Goal: Information Seeking & Learning: Learn about a topic

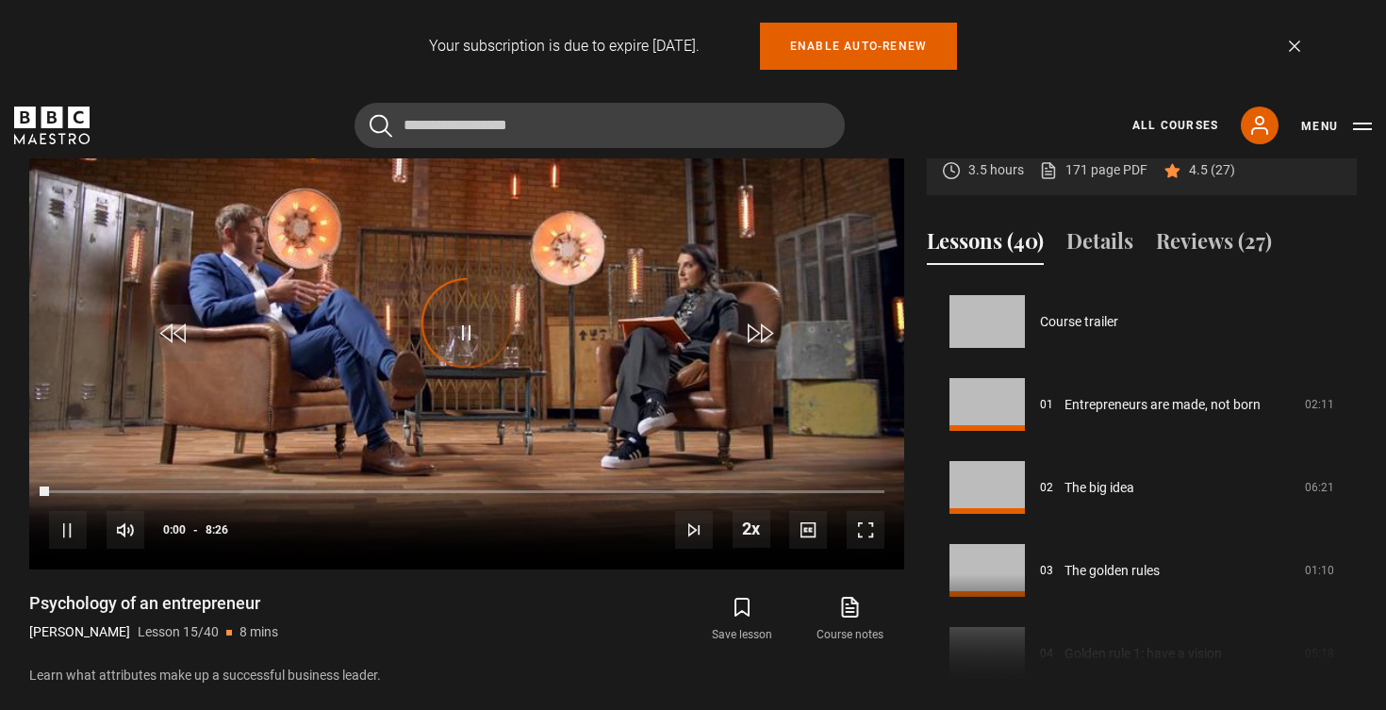
scroll to position [1161, 0]
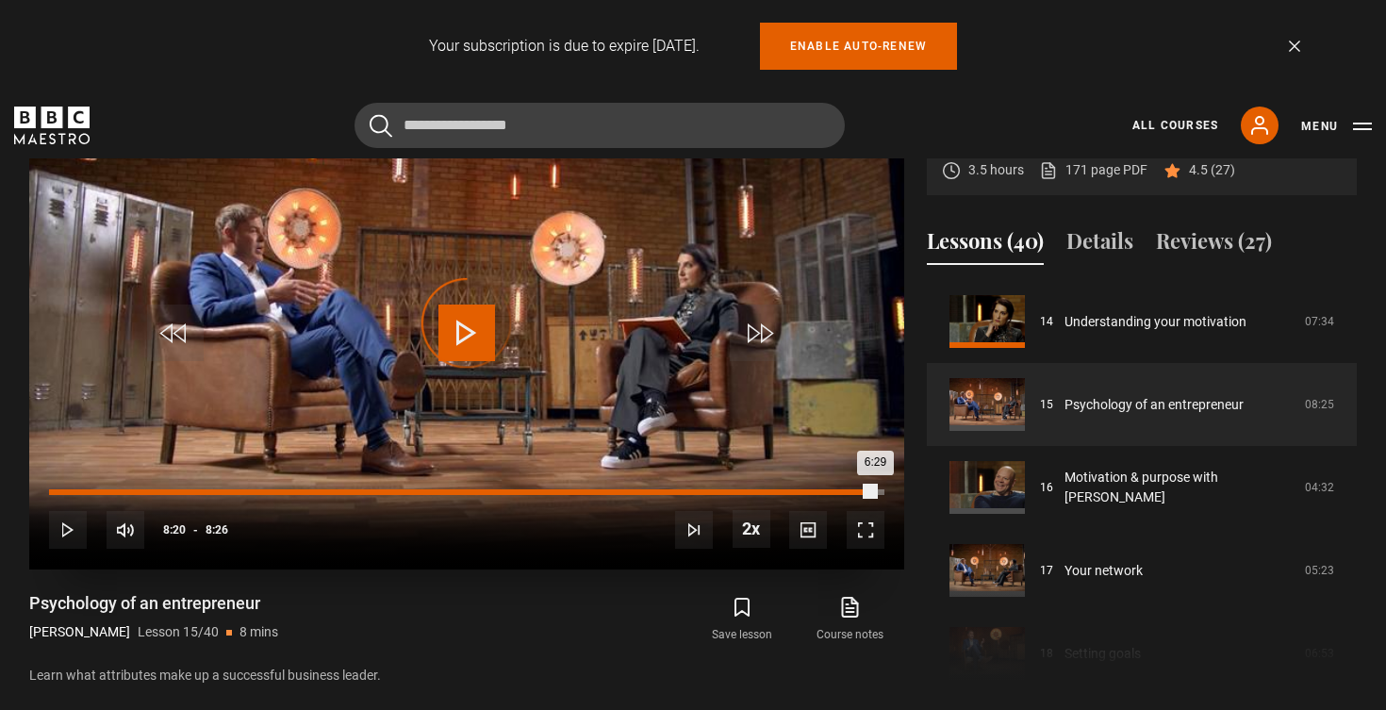
click at [875, 489] on div "Loaded : 85.91% 8:20 6:29" at bounding box center [466, 492] width 835 height 6
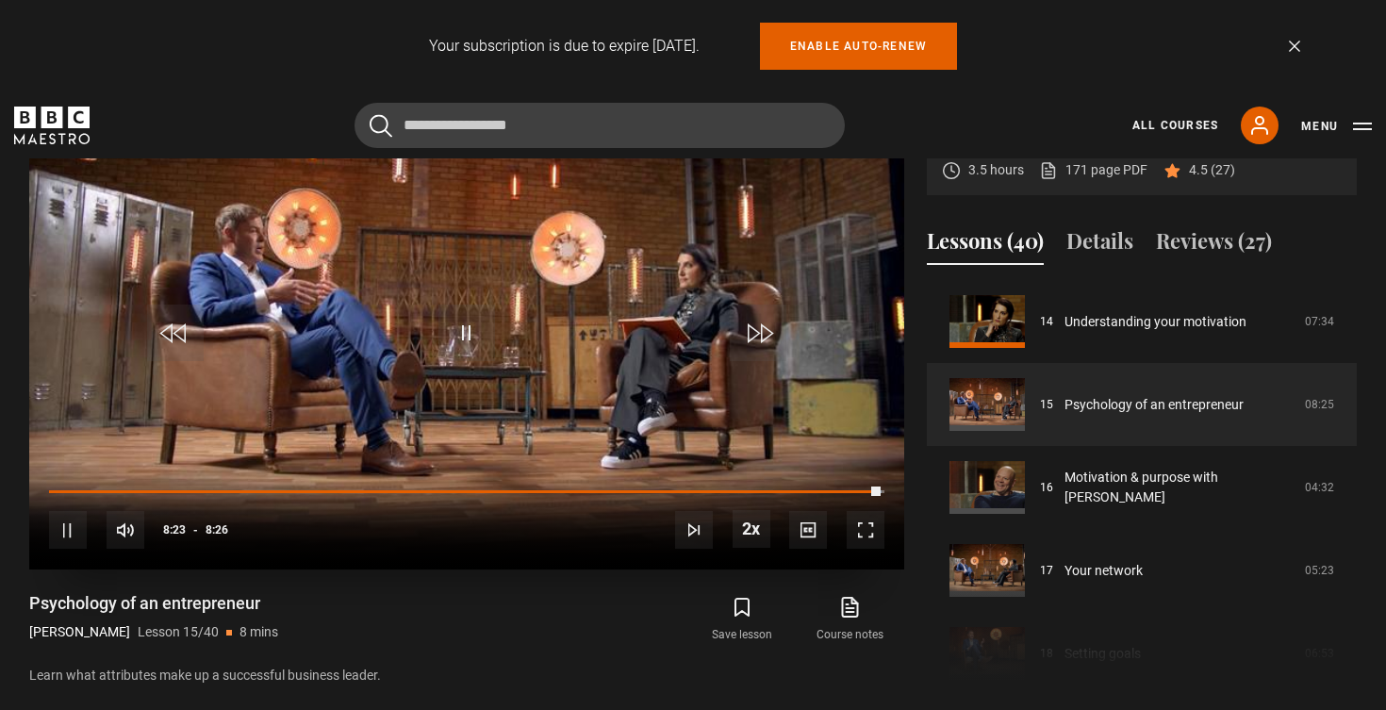
click at [702, 526] on span "Video Player" at bounding box center [694, 530] width 38 height 38
click at [766, 343] on span "Video Player" at bounding box center [758, 333] width 57 height 57
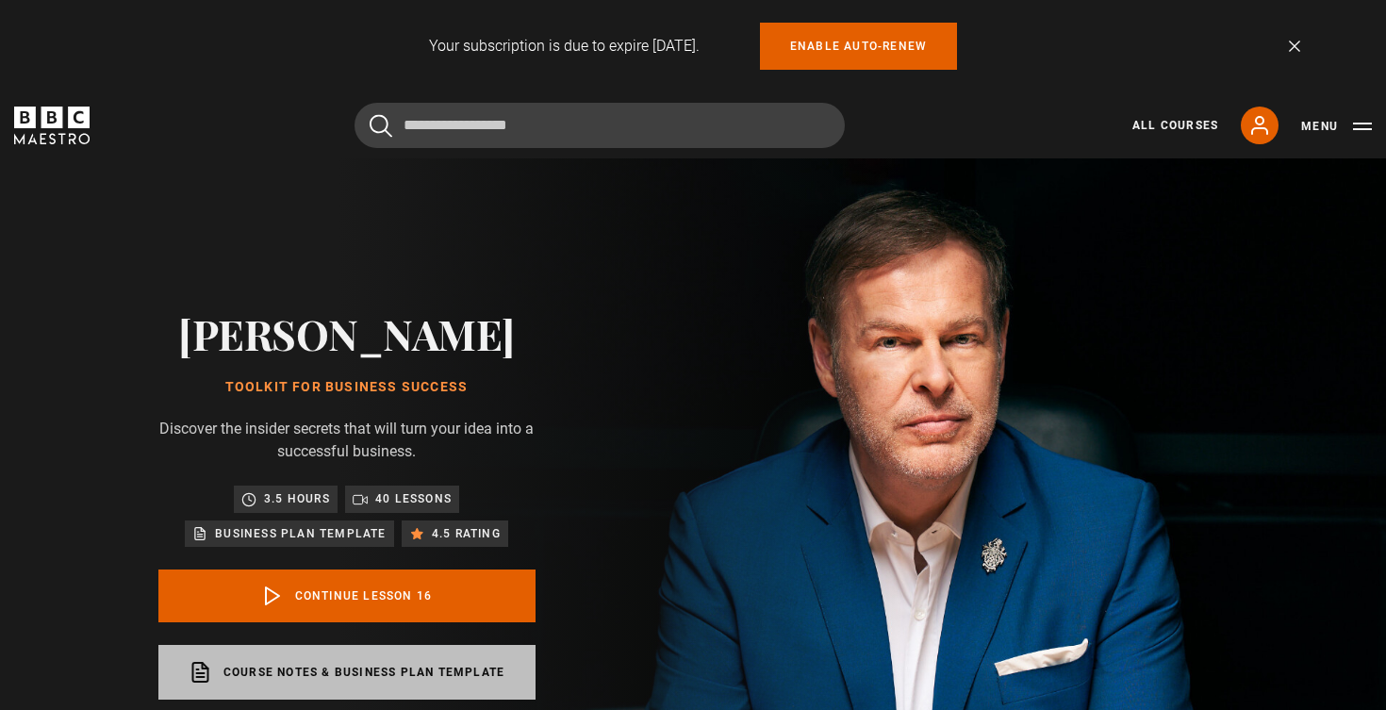
scroll to position [1244, 0]
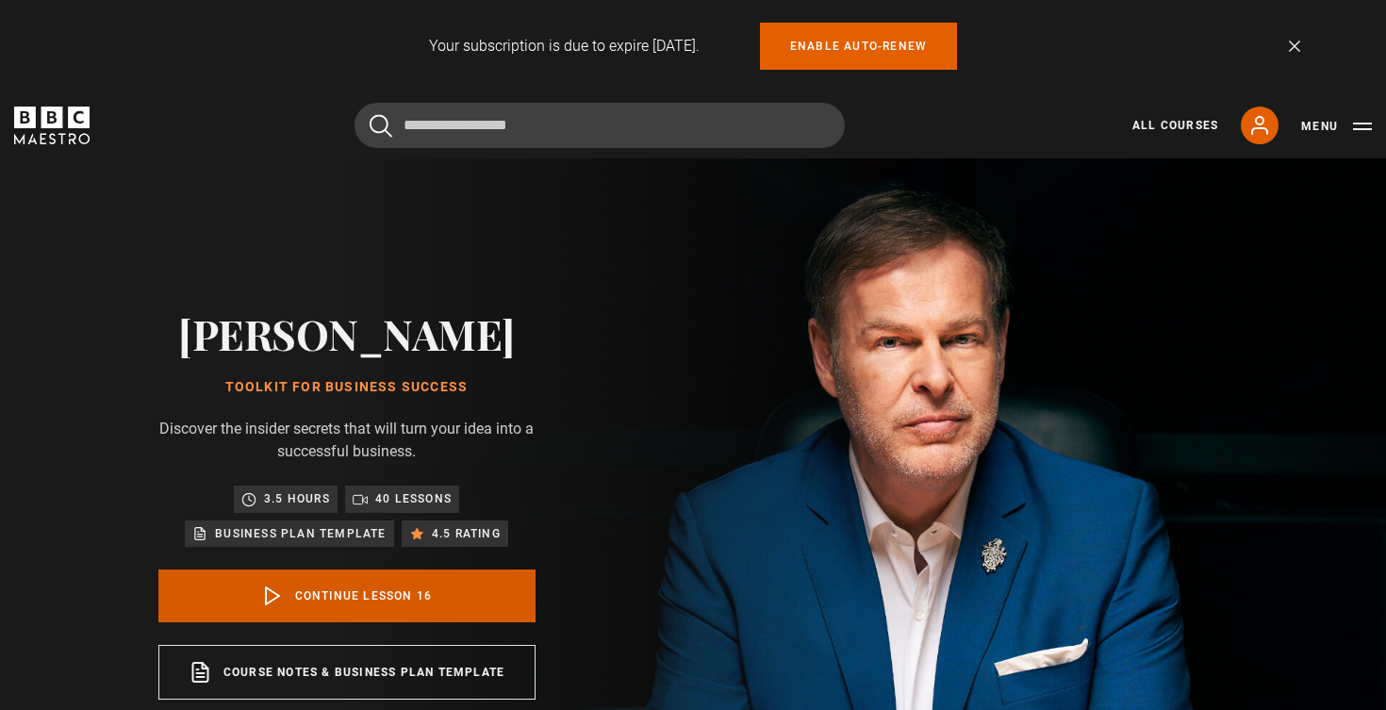
click at [405, 611] on link "Continue lesson 16" at bounding box center [346, 595] width 377 height 53
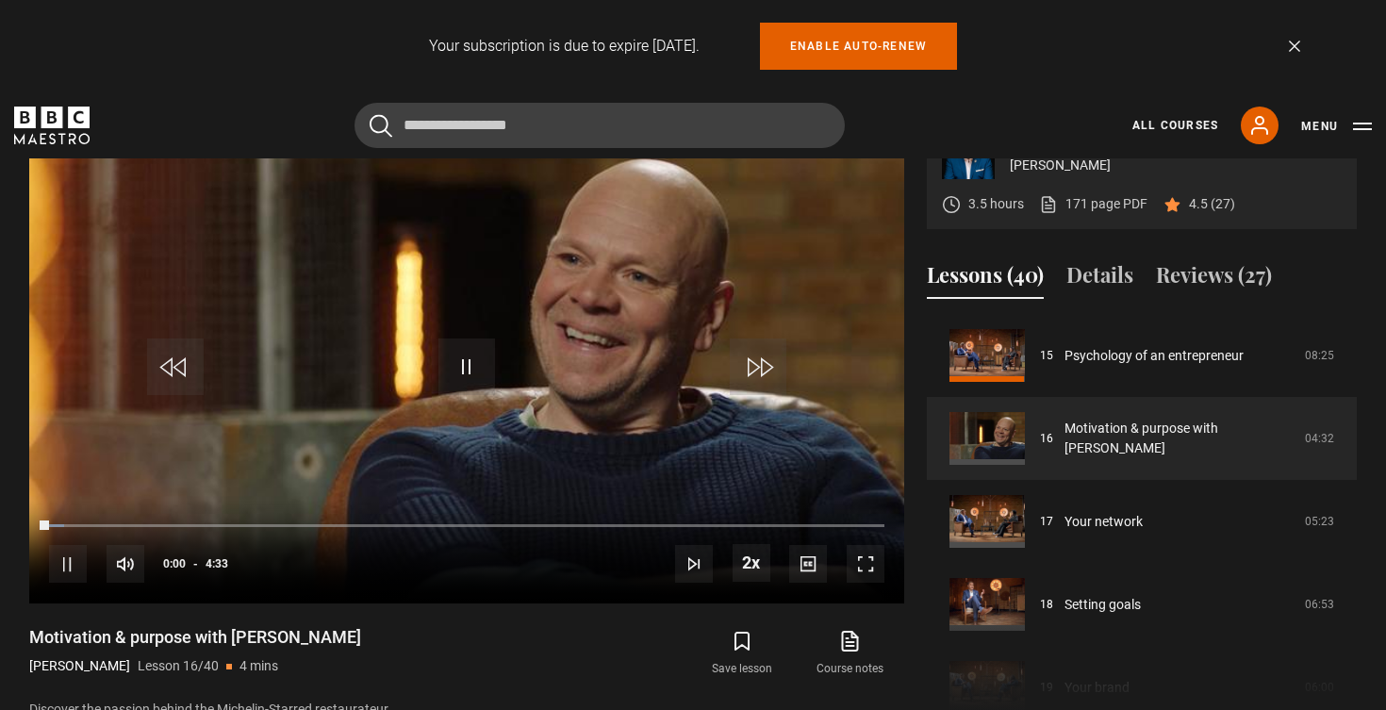
scroll to position [848, 0]
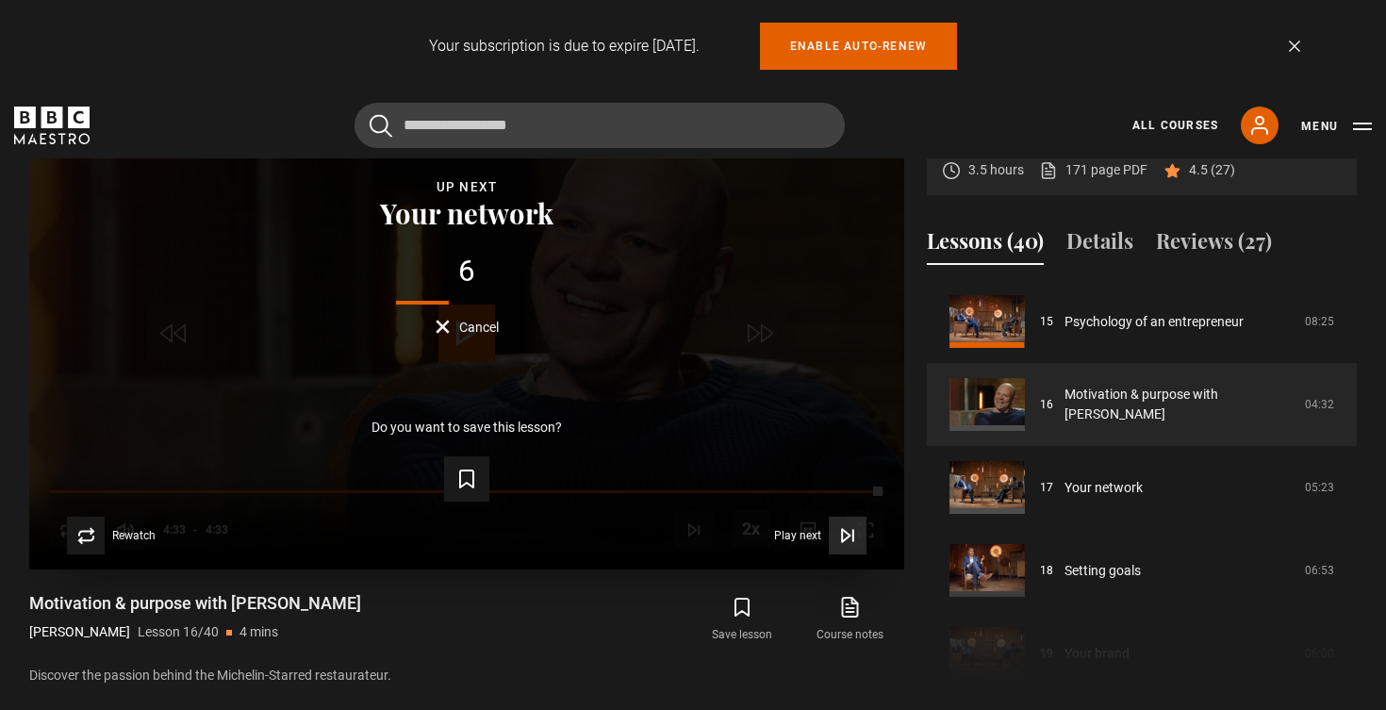
click at [849, 533] on icon "Video Player" at bounding box center [846, 536] width 8 height 12
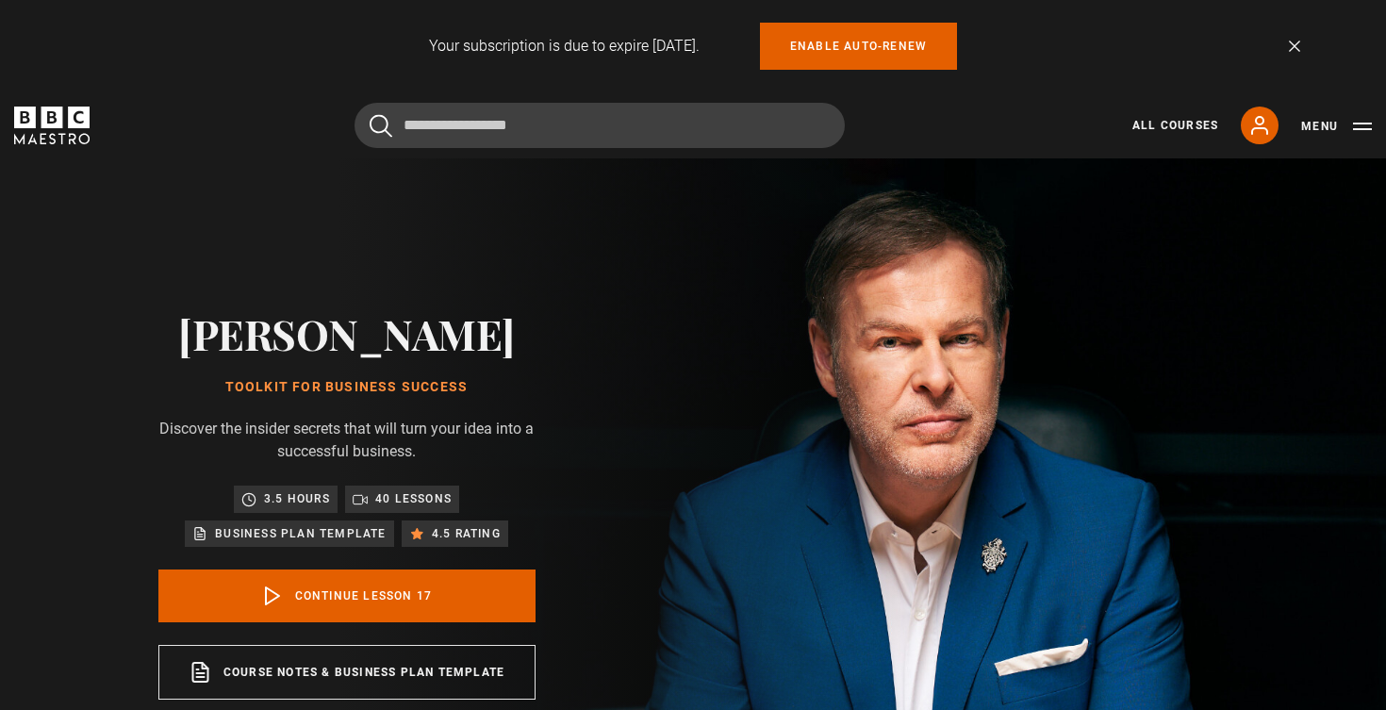
scroll to position [1327, 0]
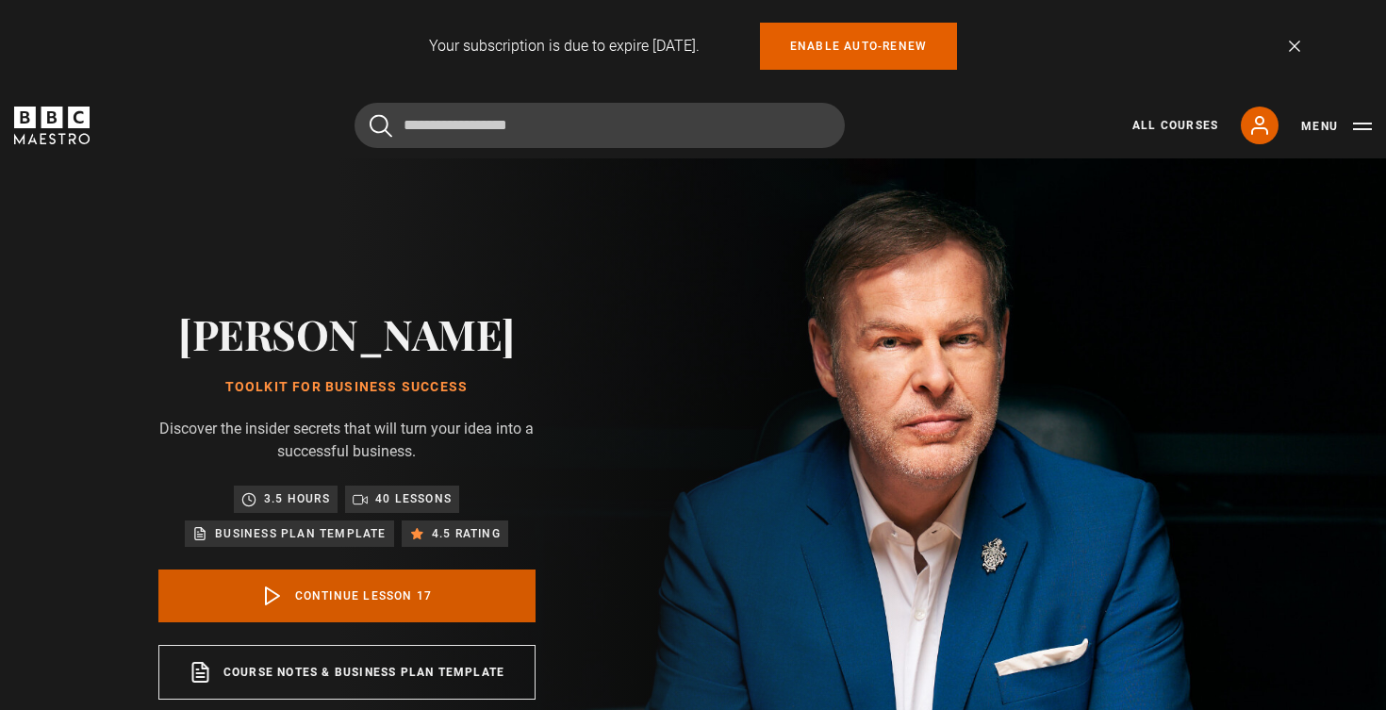
click at [343, 588] on link "Continue lesson 17" at bounding box center [346, 595] width 377 height 53
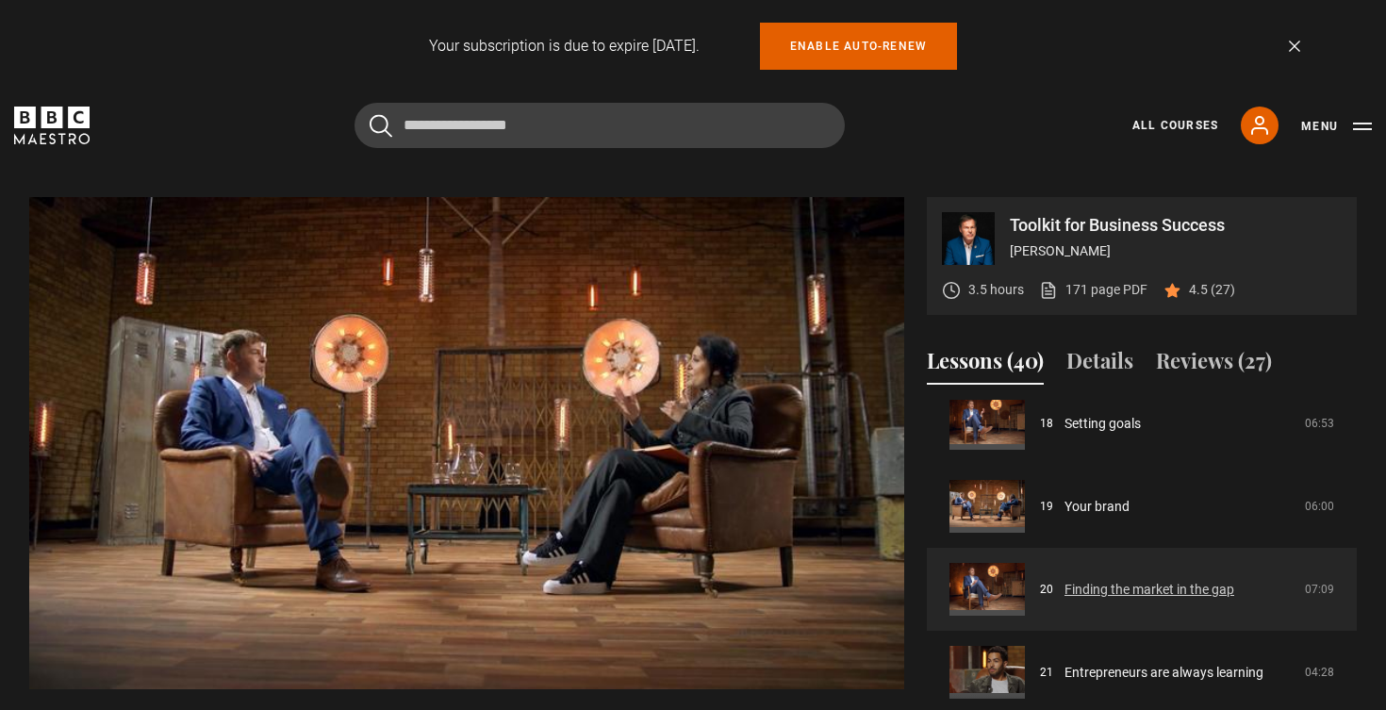
scroll to position [1509, 0]
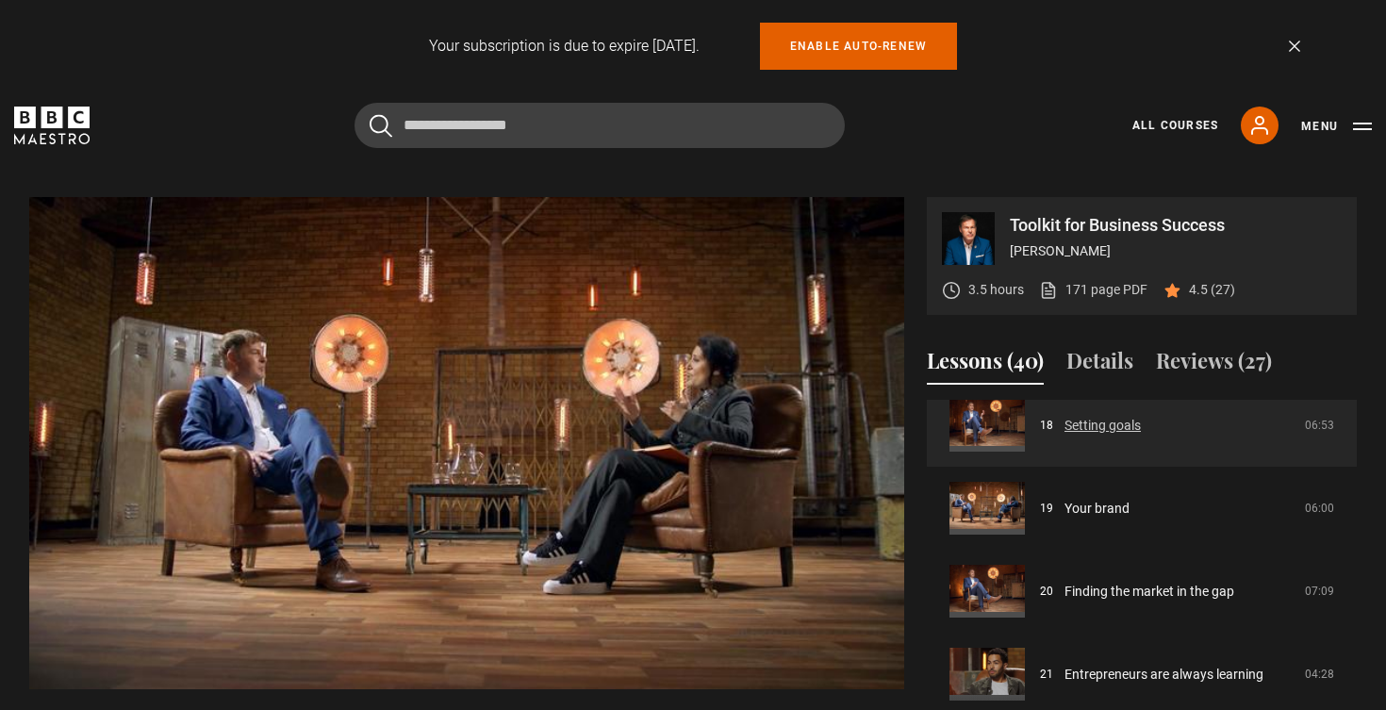
click at [1100, 428] on link "Setting goals" at bounding box center [1102, 426] width 76 height 20
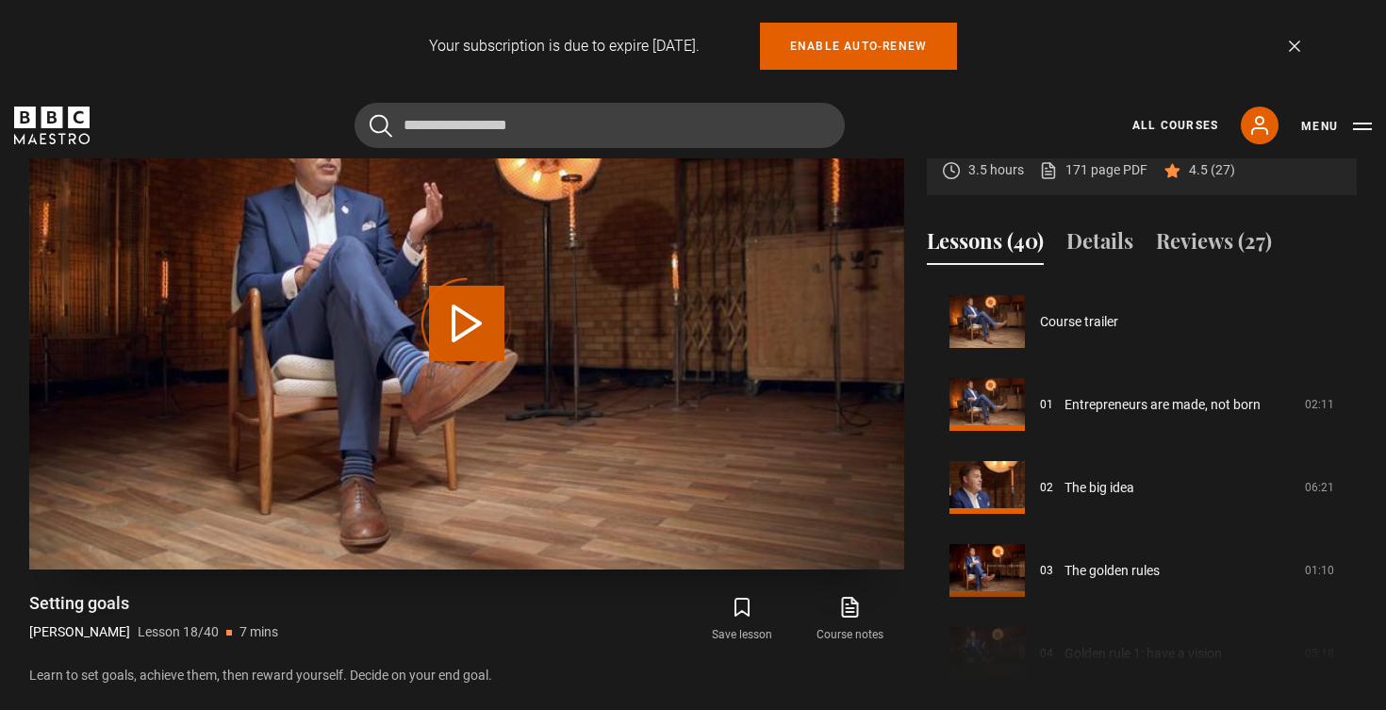
scroll to position [1410, 0]
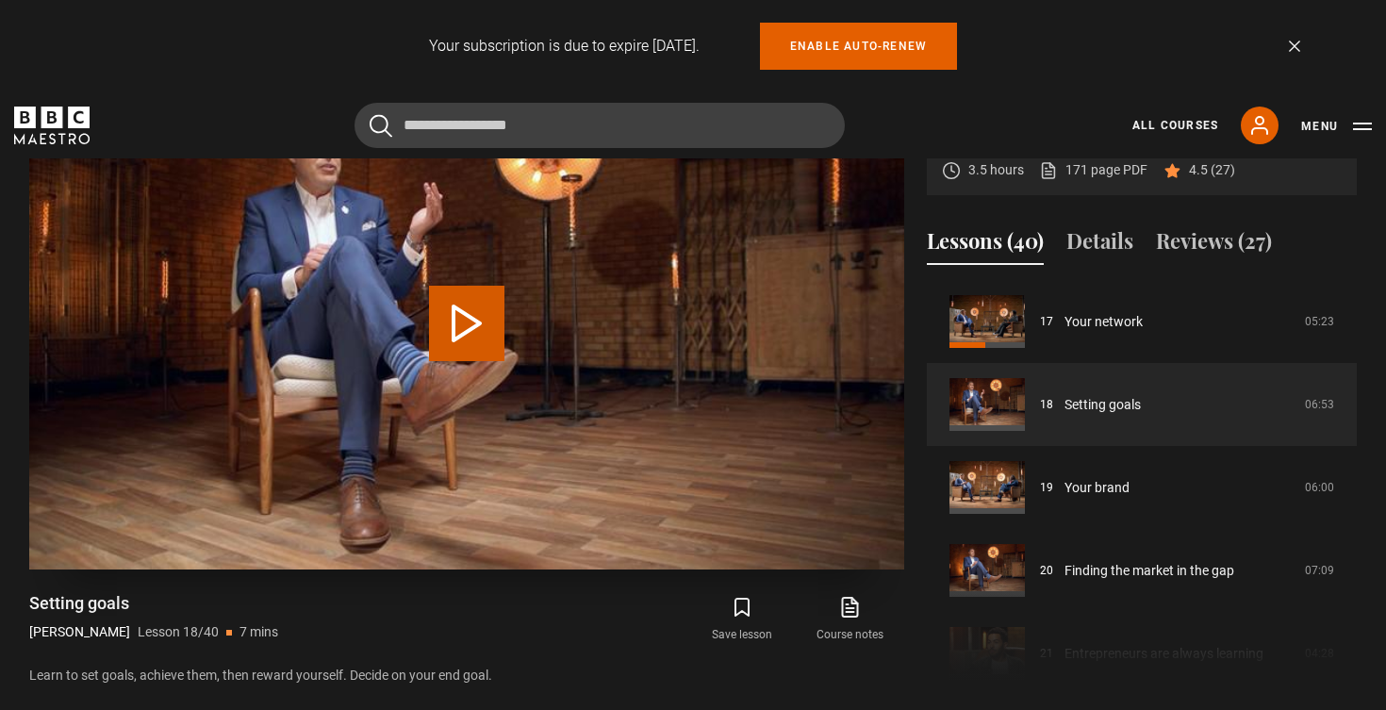
click at [469, 322] on button "Play Lesson Setting goals" at bounding box center [466, 323] width 75 height 75
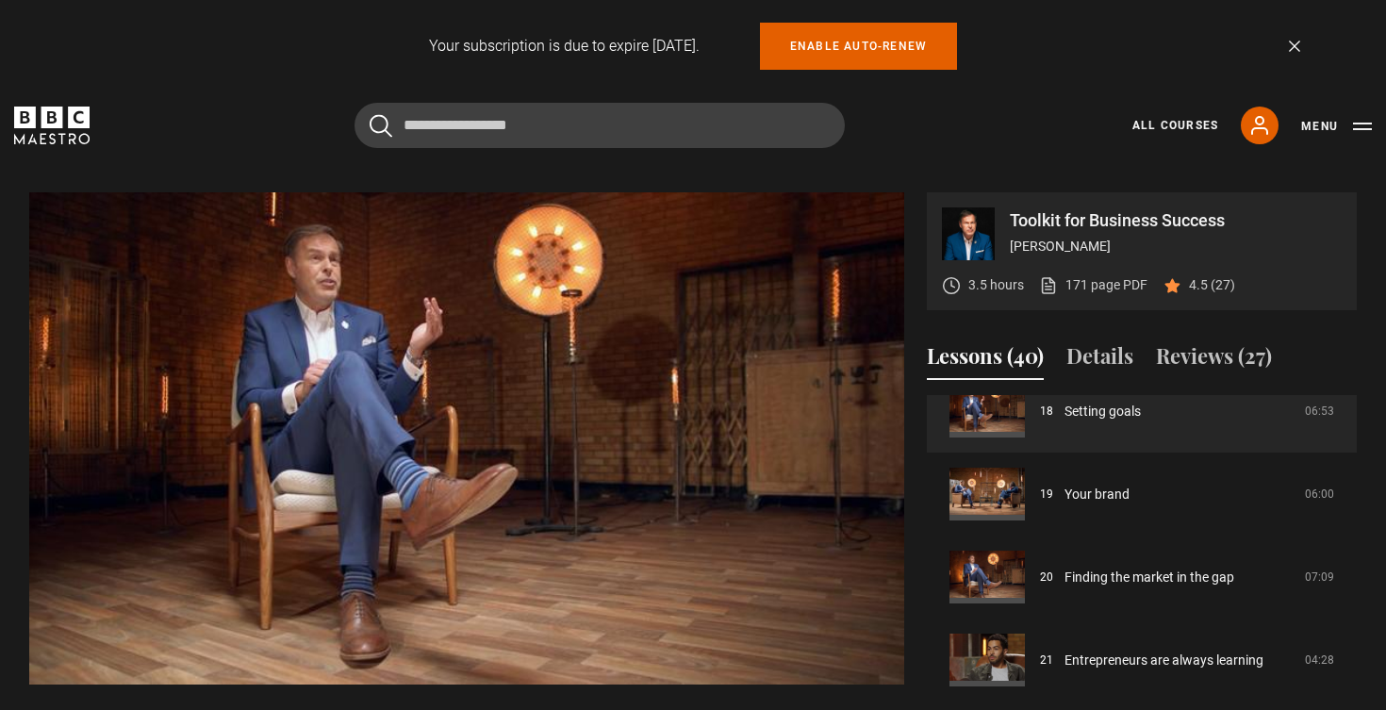
scroll to position [723, 0]
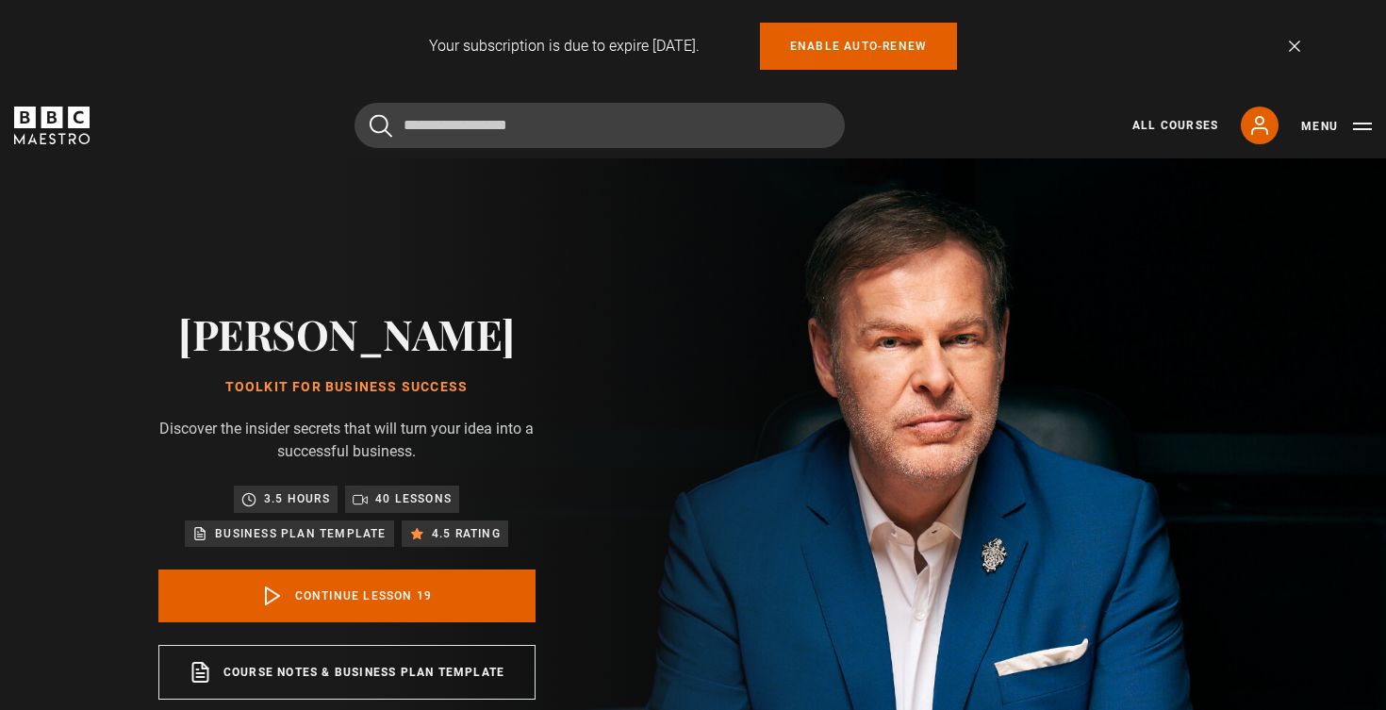
scroll to position [1493, 0]
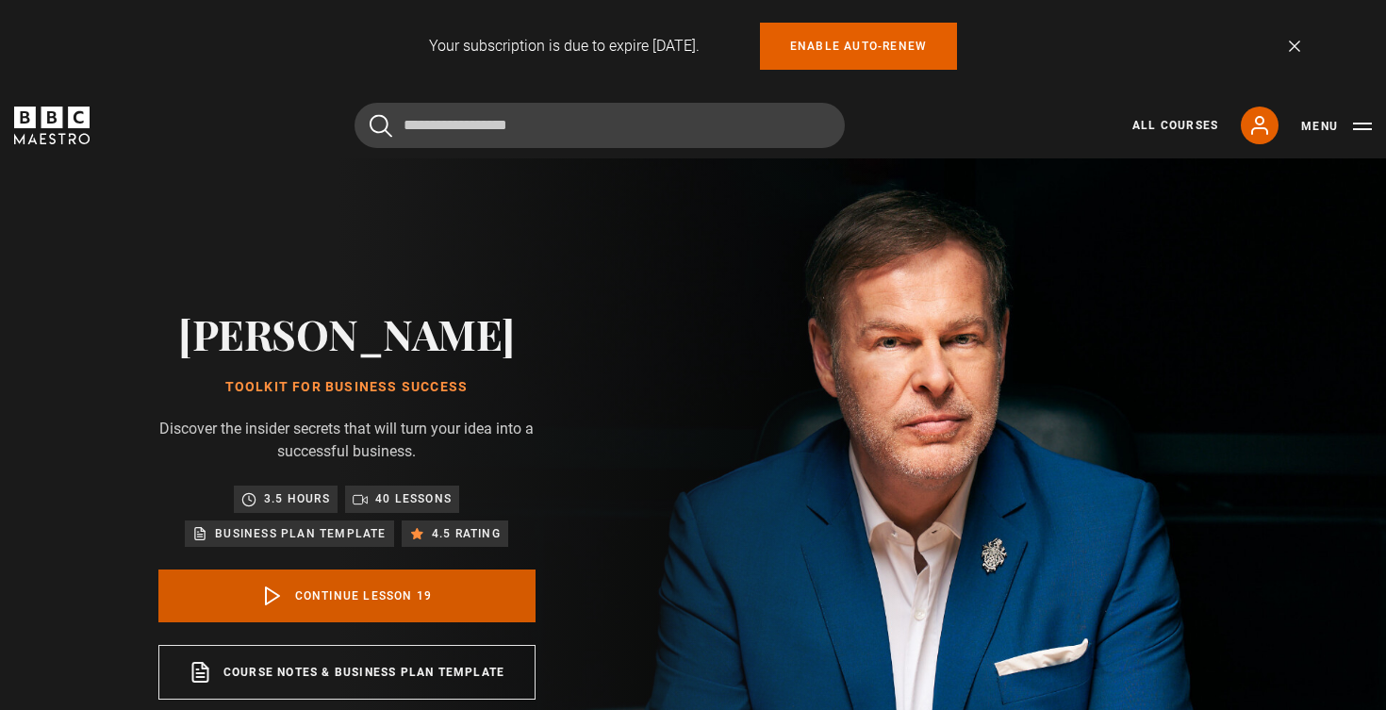
click at [510, 593] on link "Continue lesson 19" at bounding box center [346, 595] width 377 height 53
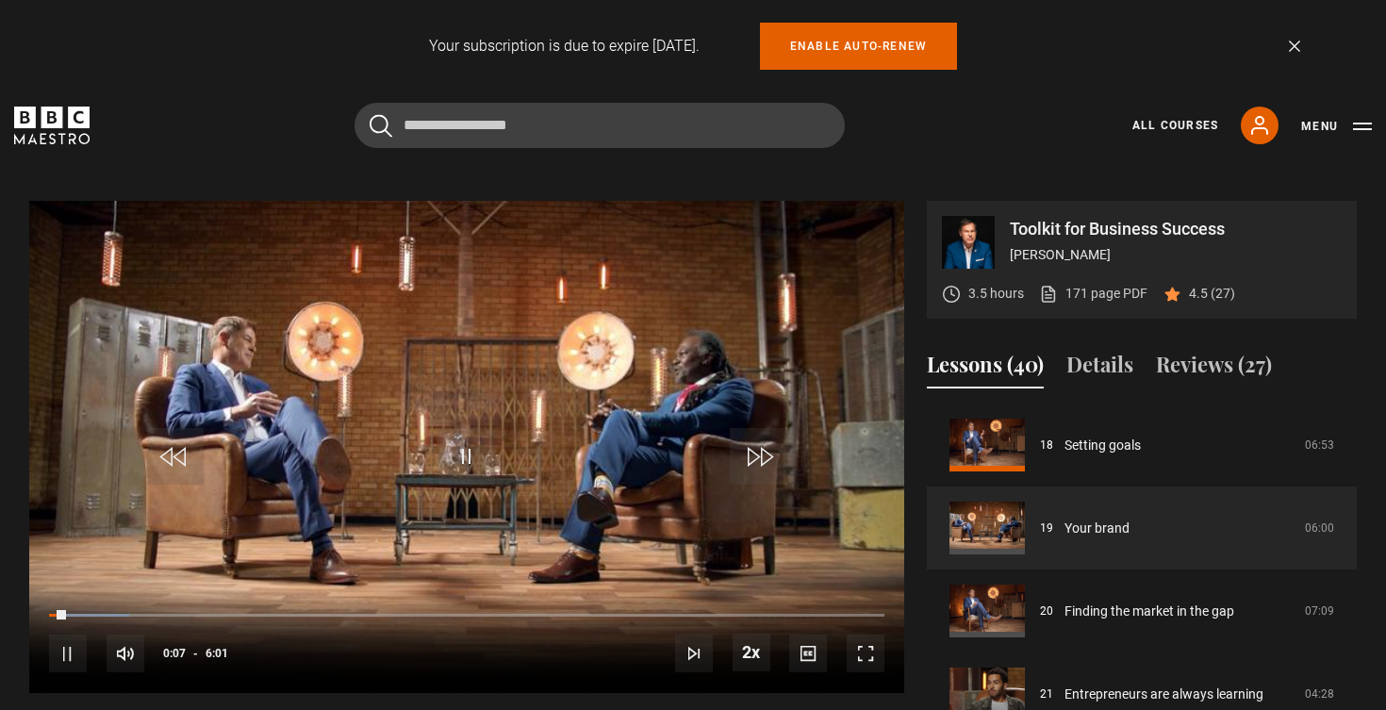
scroll to position [724, 0]
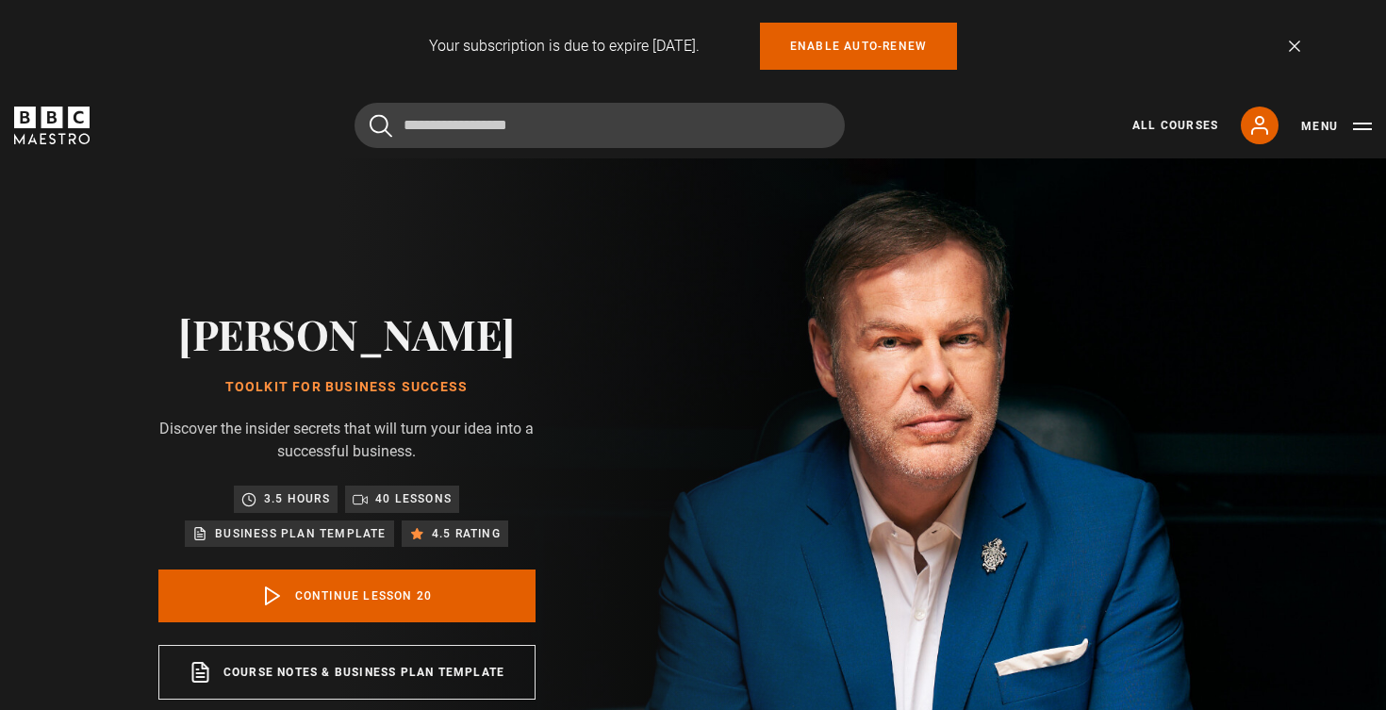
scroll to position [1576, 0]
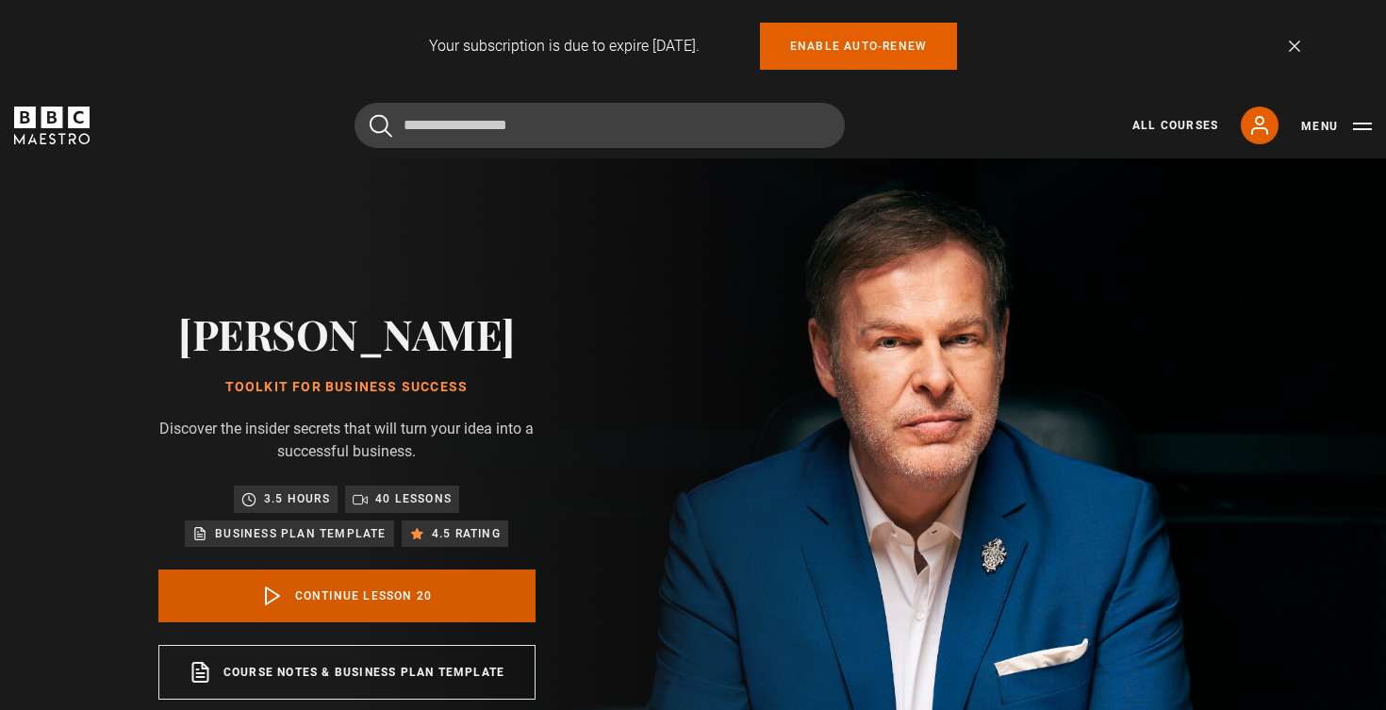
click at [289, 601] on link "Continue lesson 20" at bounding box center [346, 595] width 377 height 53
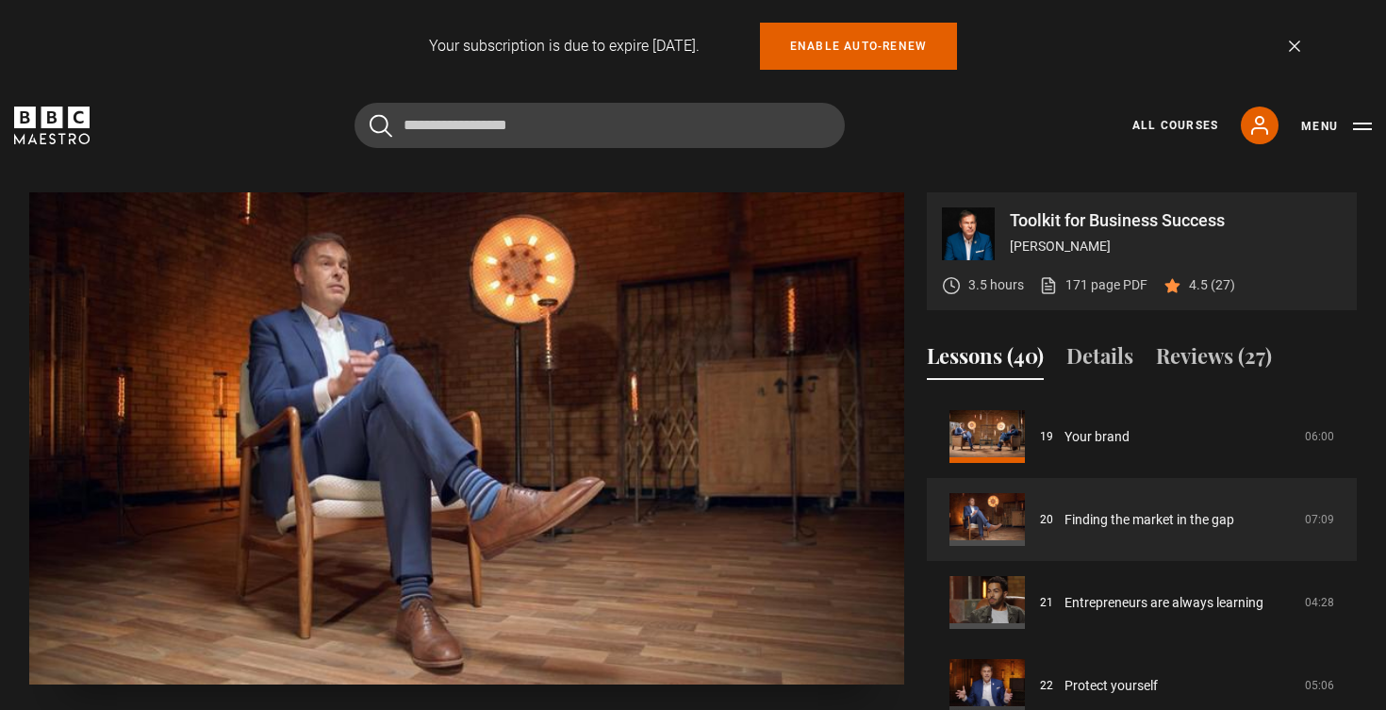
scroll to position [733, 0]
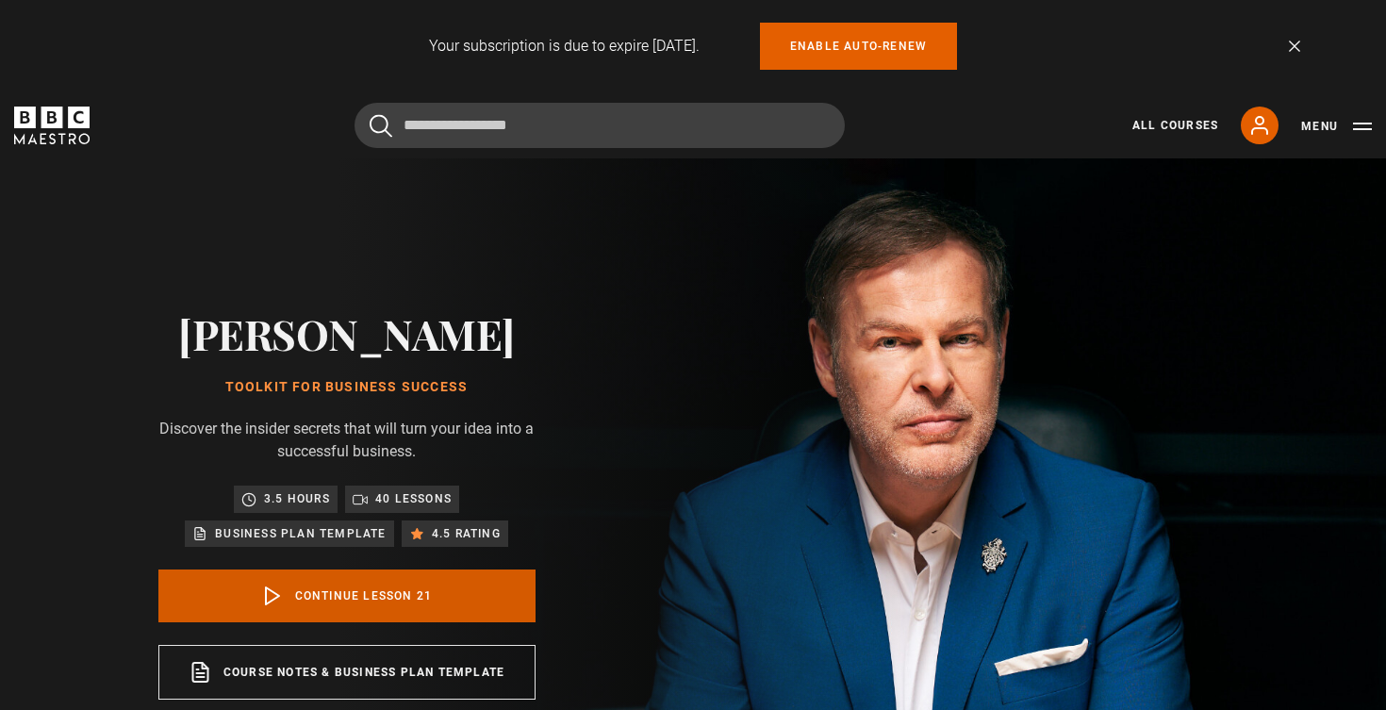
scroll to position [1659, 0]
click at [367, 581] on link "Continue lesson 21" at bounding box center [346, 595] width 377 height 53
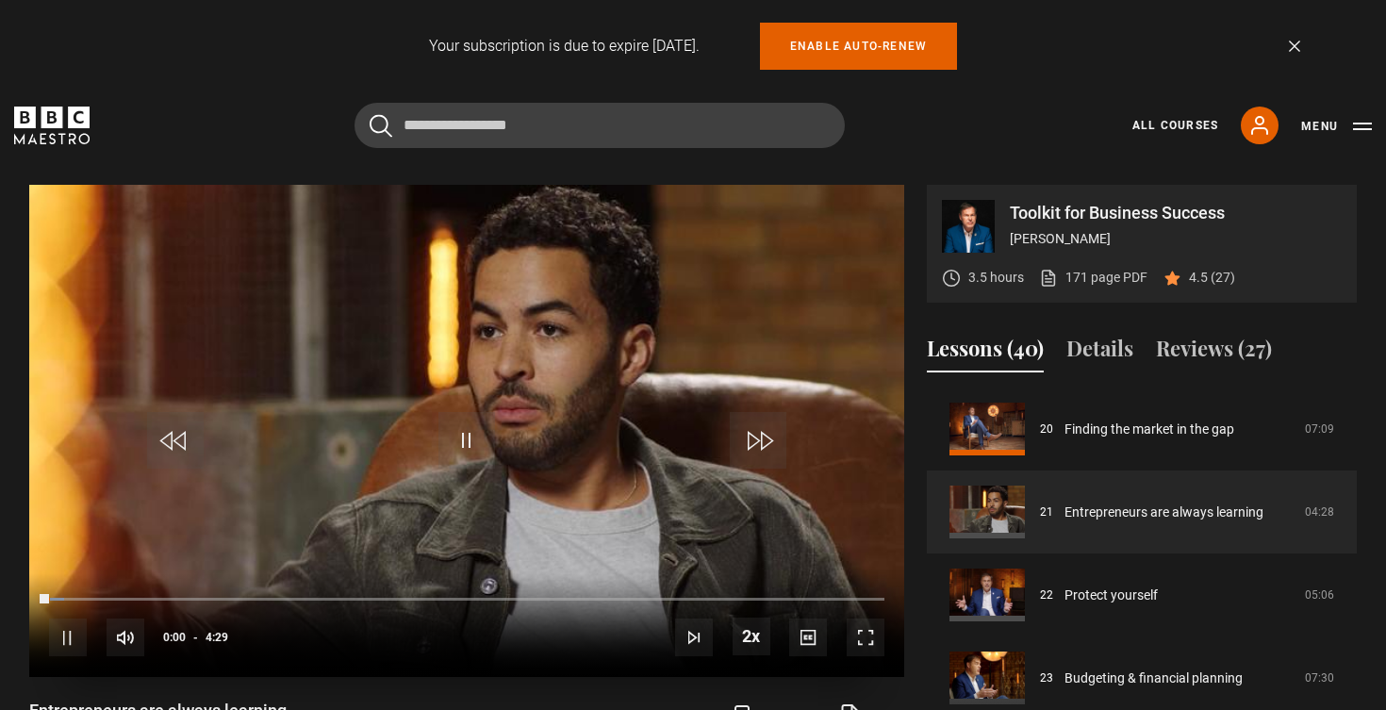
scroll to position [734, 0]
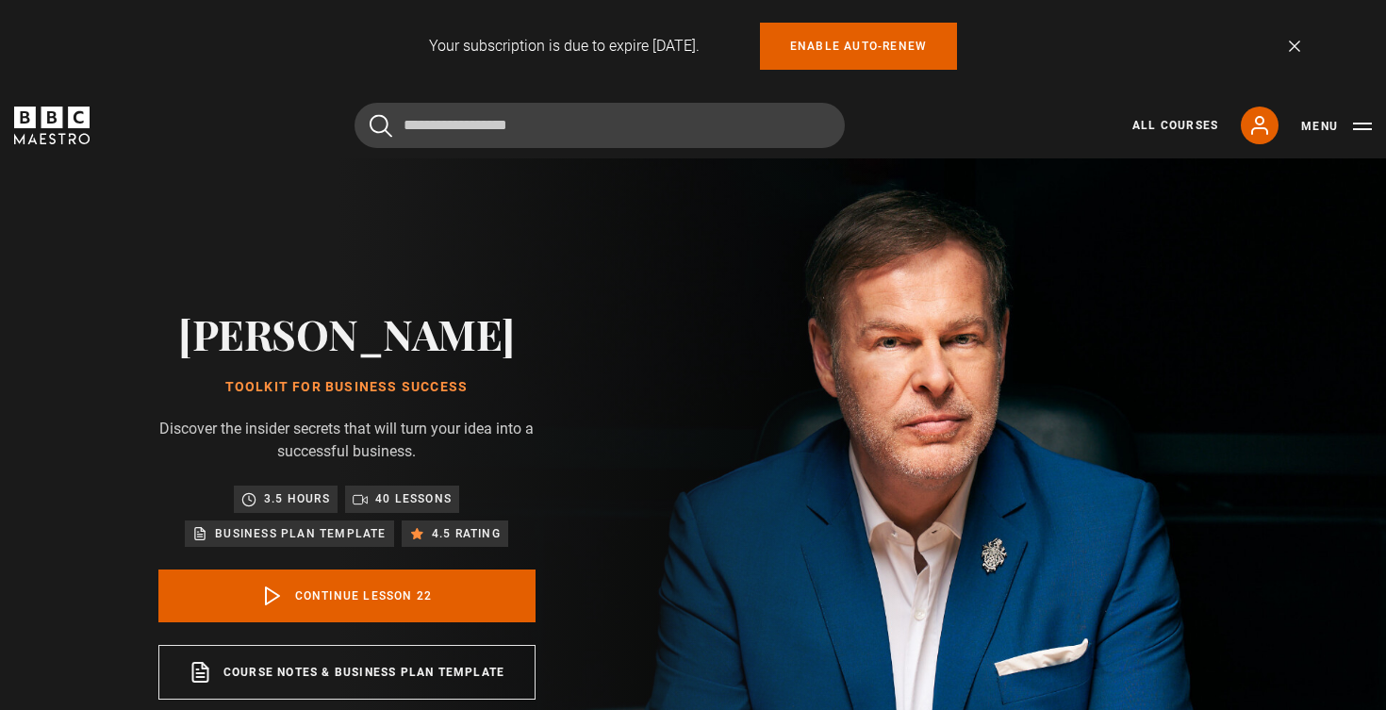
scroll to position [1742, 0]
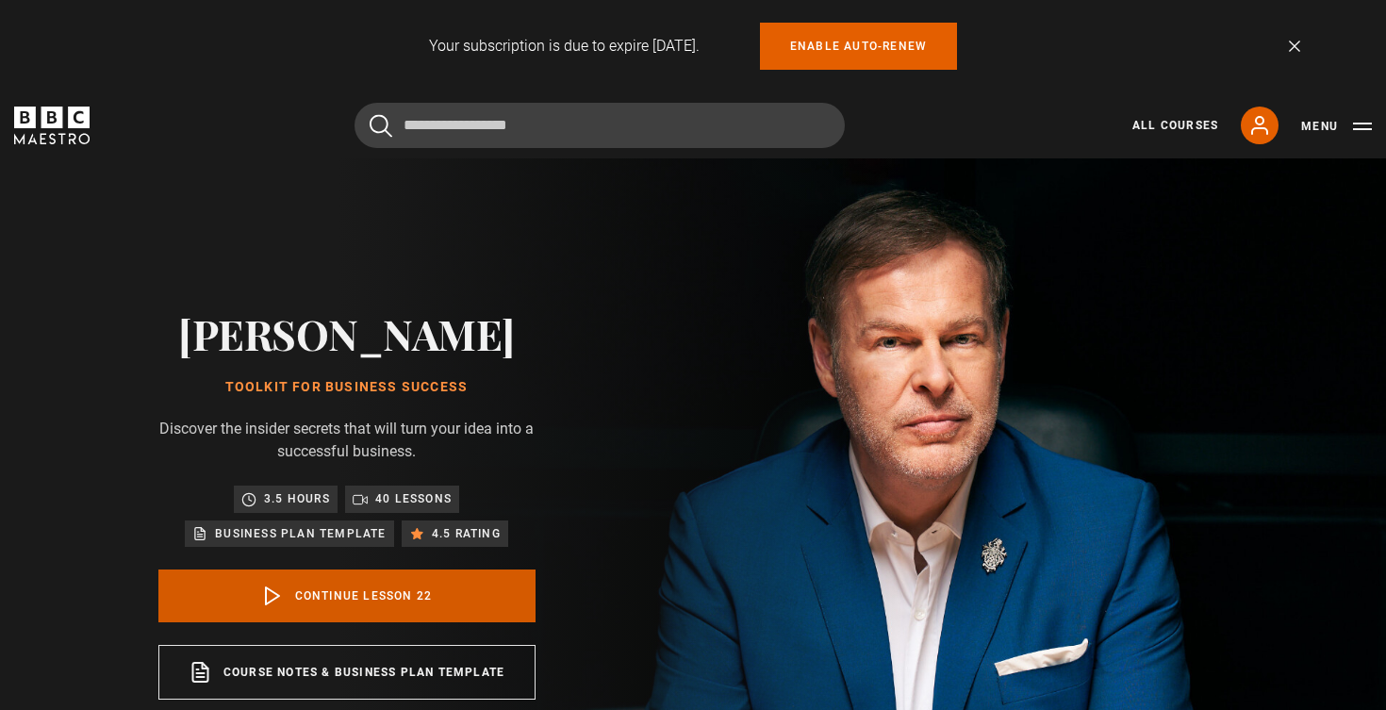
click at [321, 594] on link "Continue lesson 22" at bounding box center [346, 595] width 377 height 53
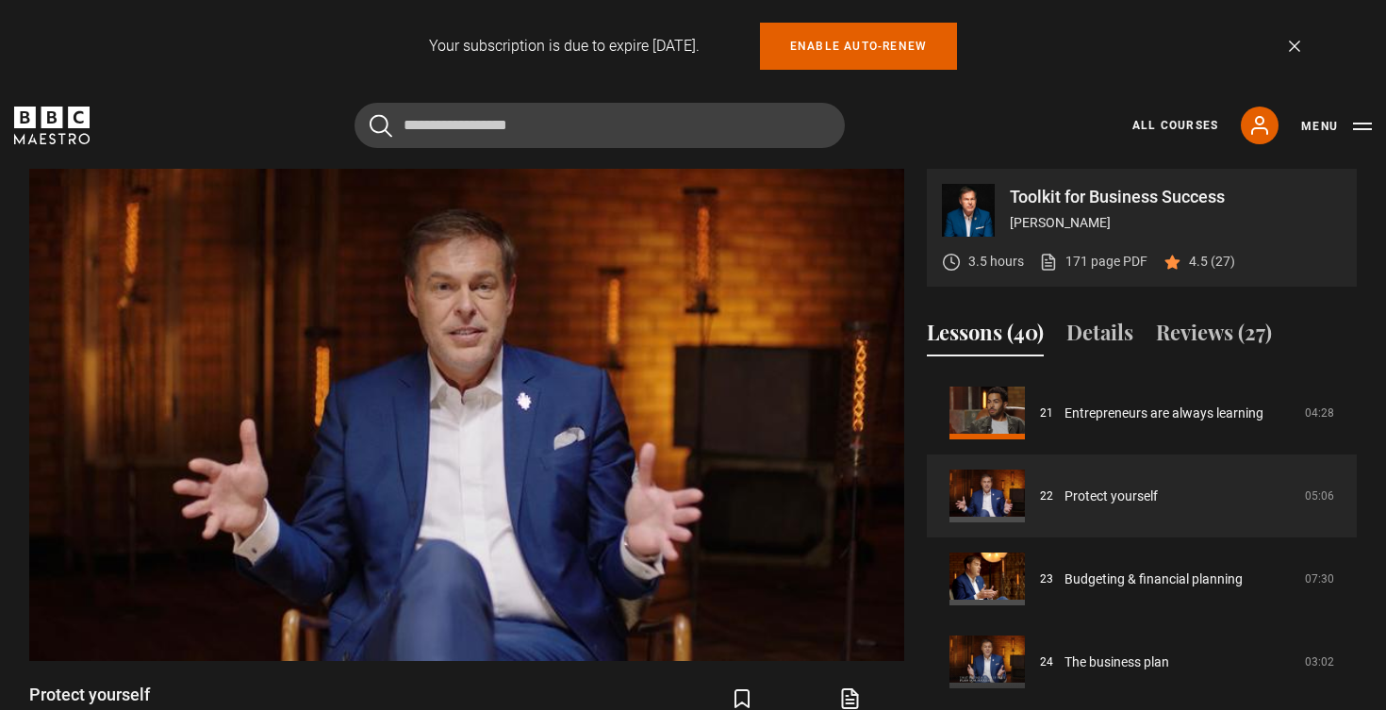
scroll to position [753, 0]
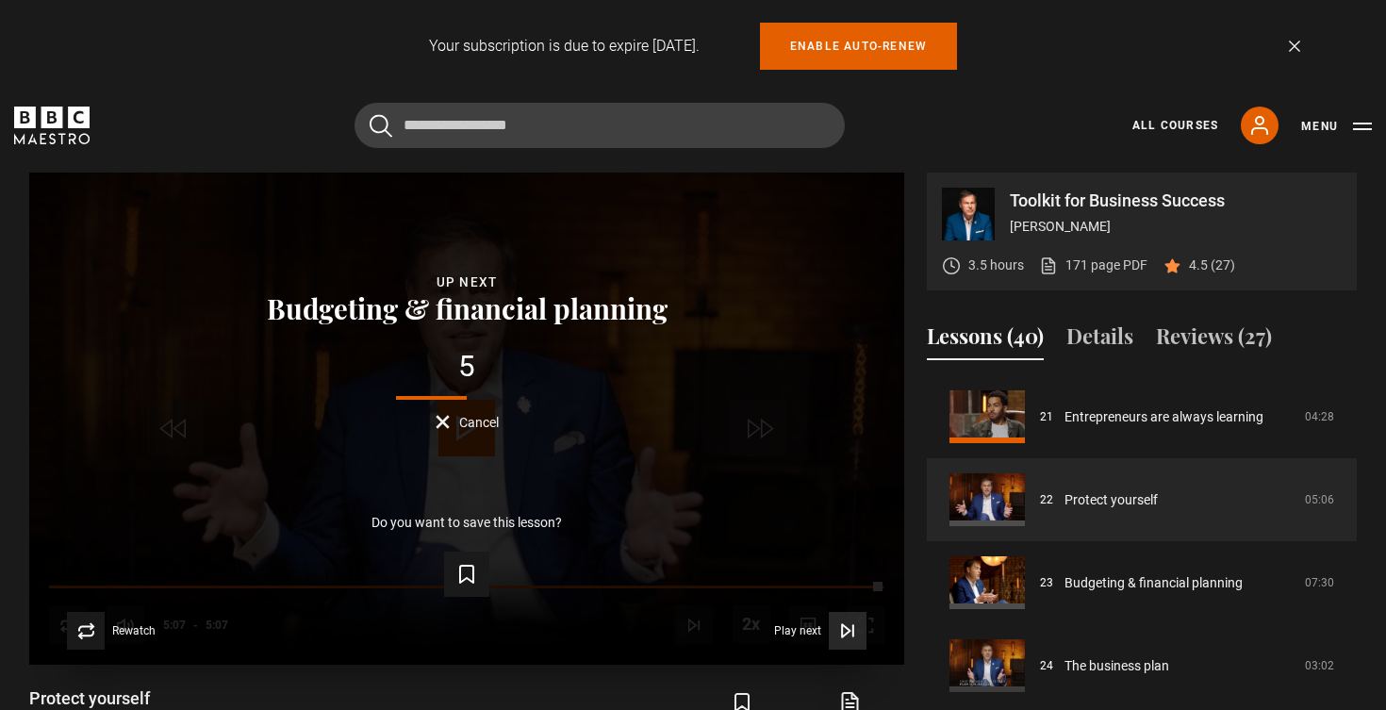
click at [851, 632] on icon "Video Player" at bounding box center [847, 630] width 19 height 19
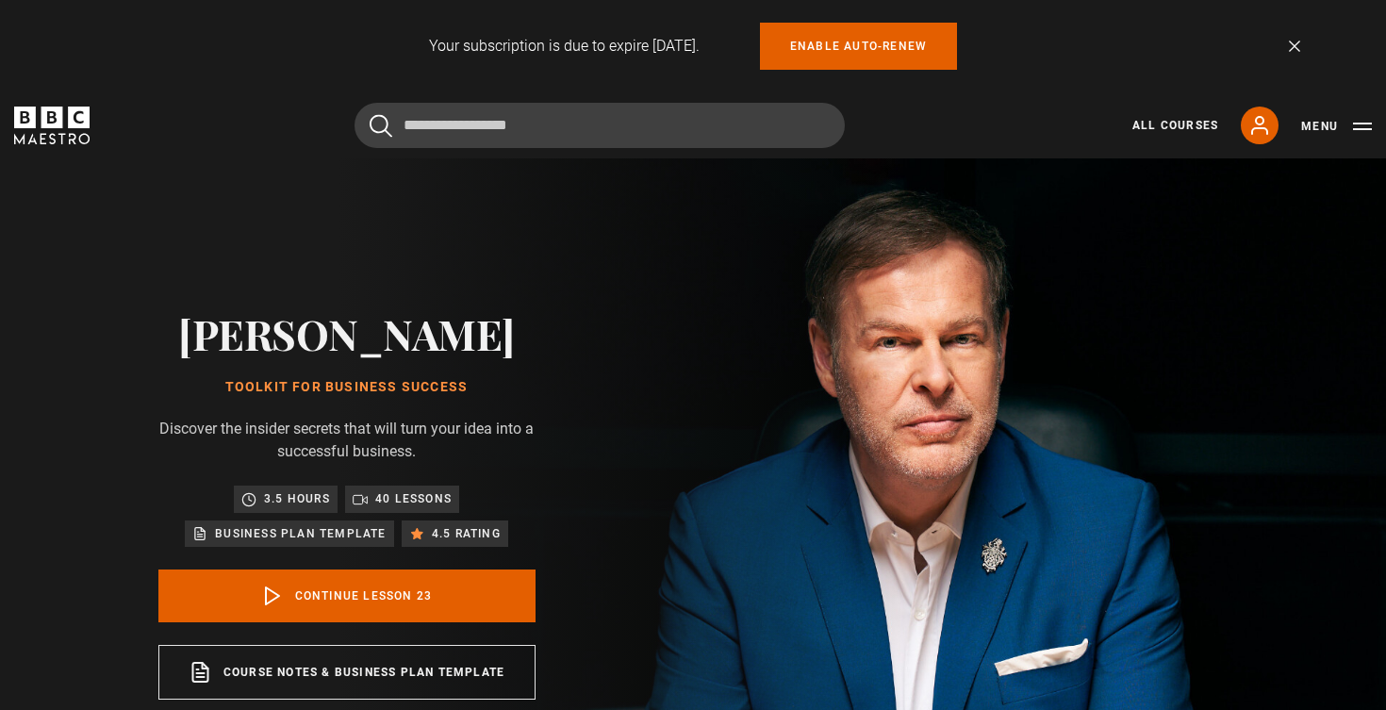
scroll to position [1825, 0]
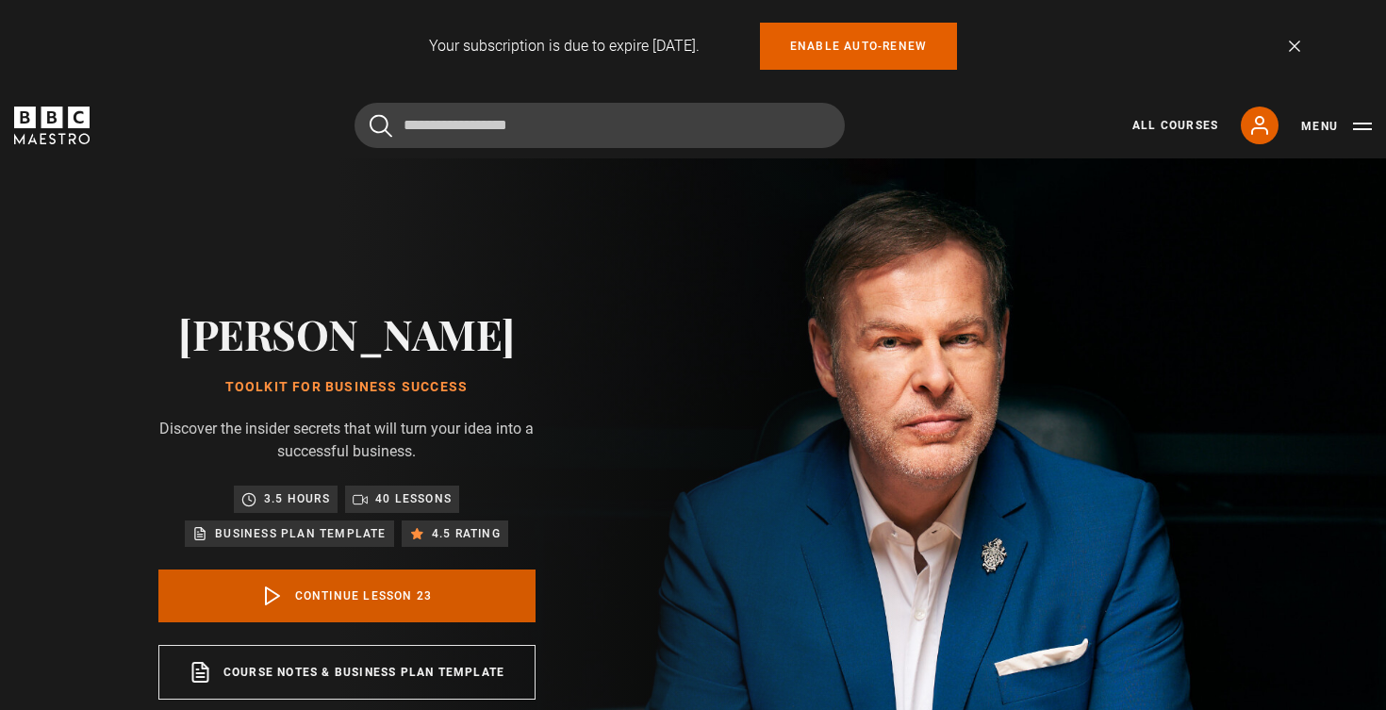
click at [486, 614] on link "Continue lesson 23" at bounding box center [346, 595] width 377 height 53
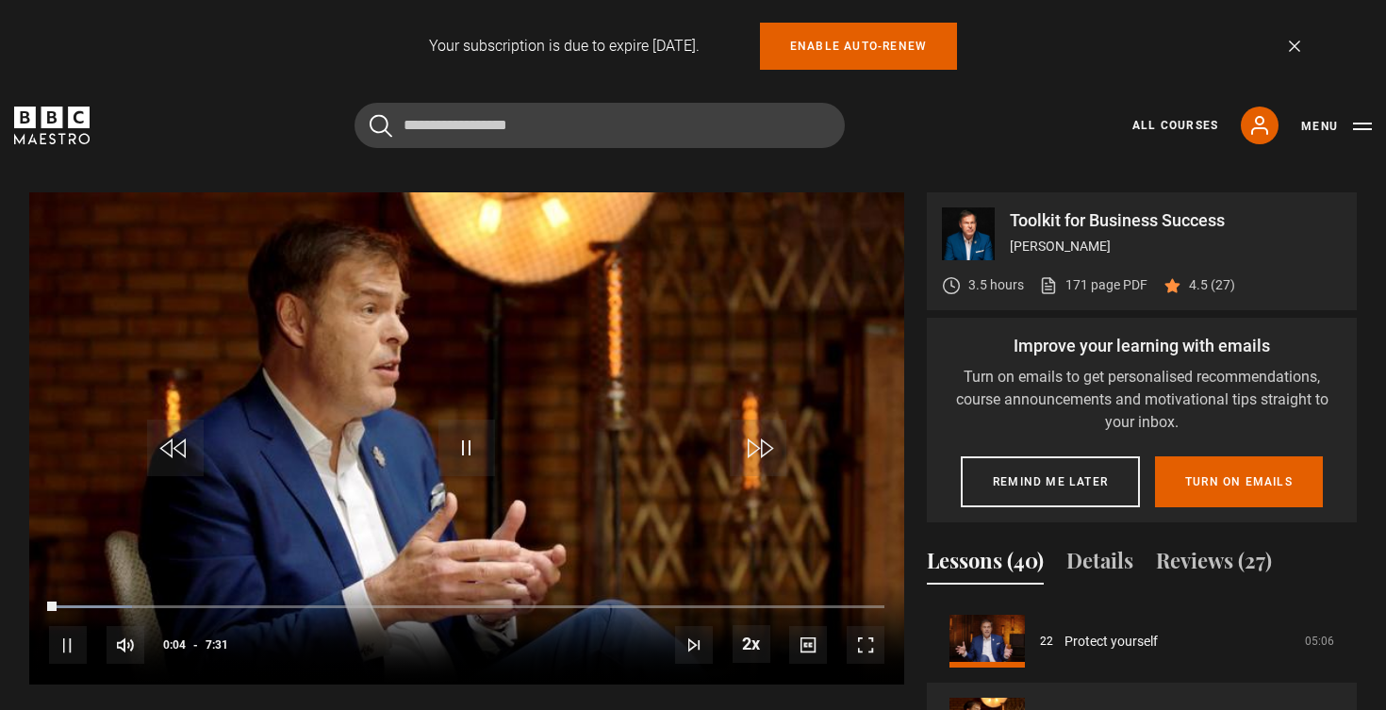
scroll to position [734, 0]
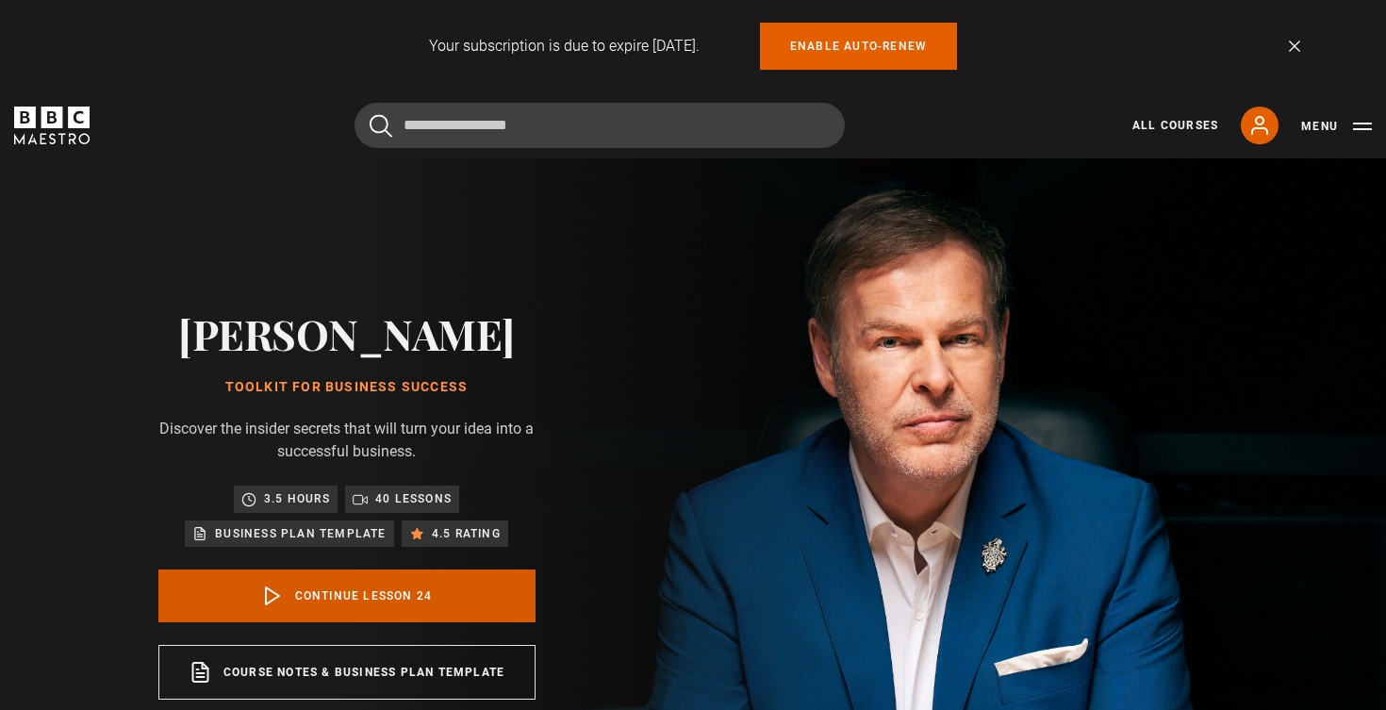
scroll to position [1908, 0]
click at [476, 603] on link "Continue lesson 24" at bounding box center [346, 595] width 377 height 53
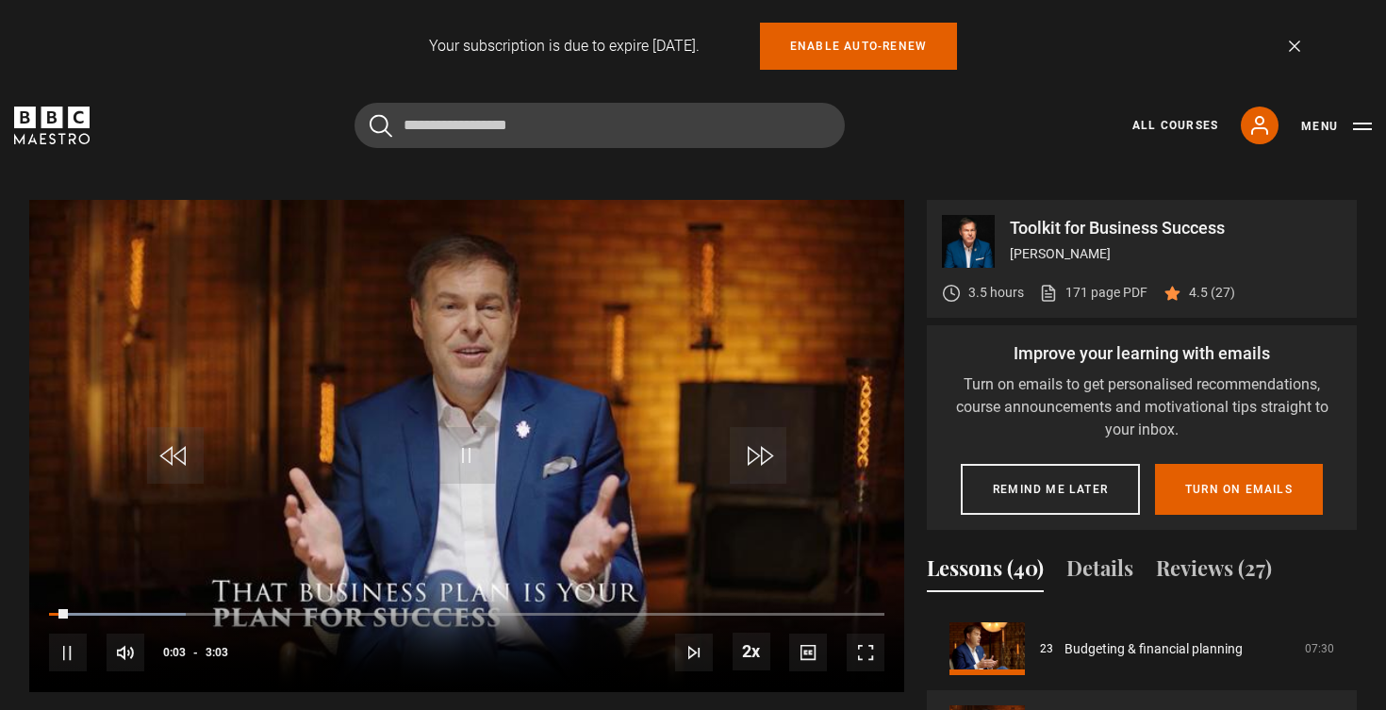
scroll to position [722, 0]
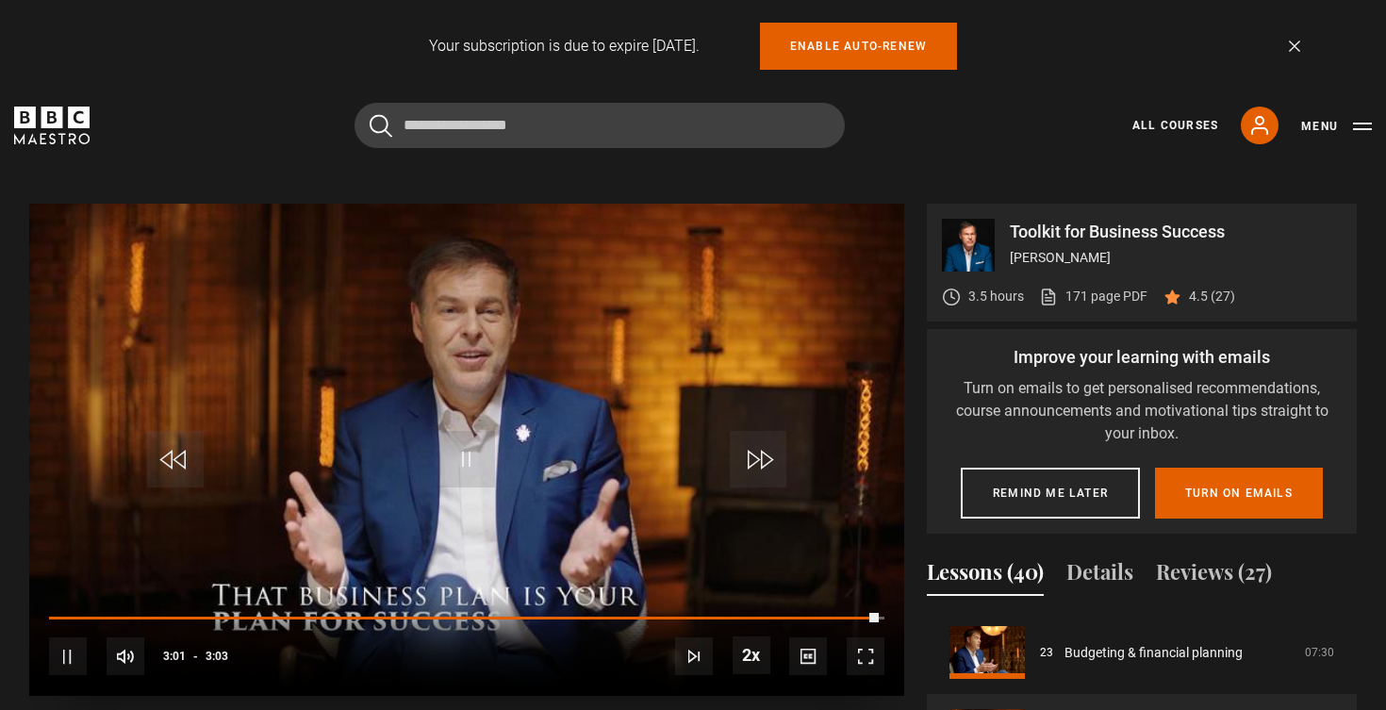
click at [472, 453] on span "Video Player" at bounding box center [466, 459] width 57 height 57
